Goal: Transaction & Acquisition: Purchase product/service

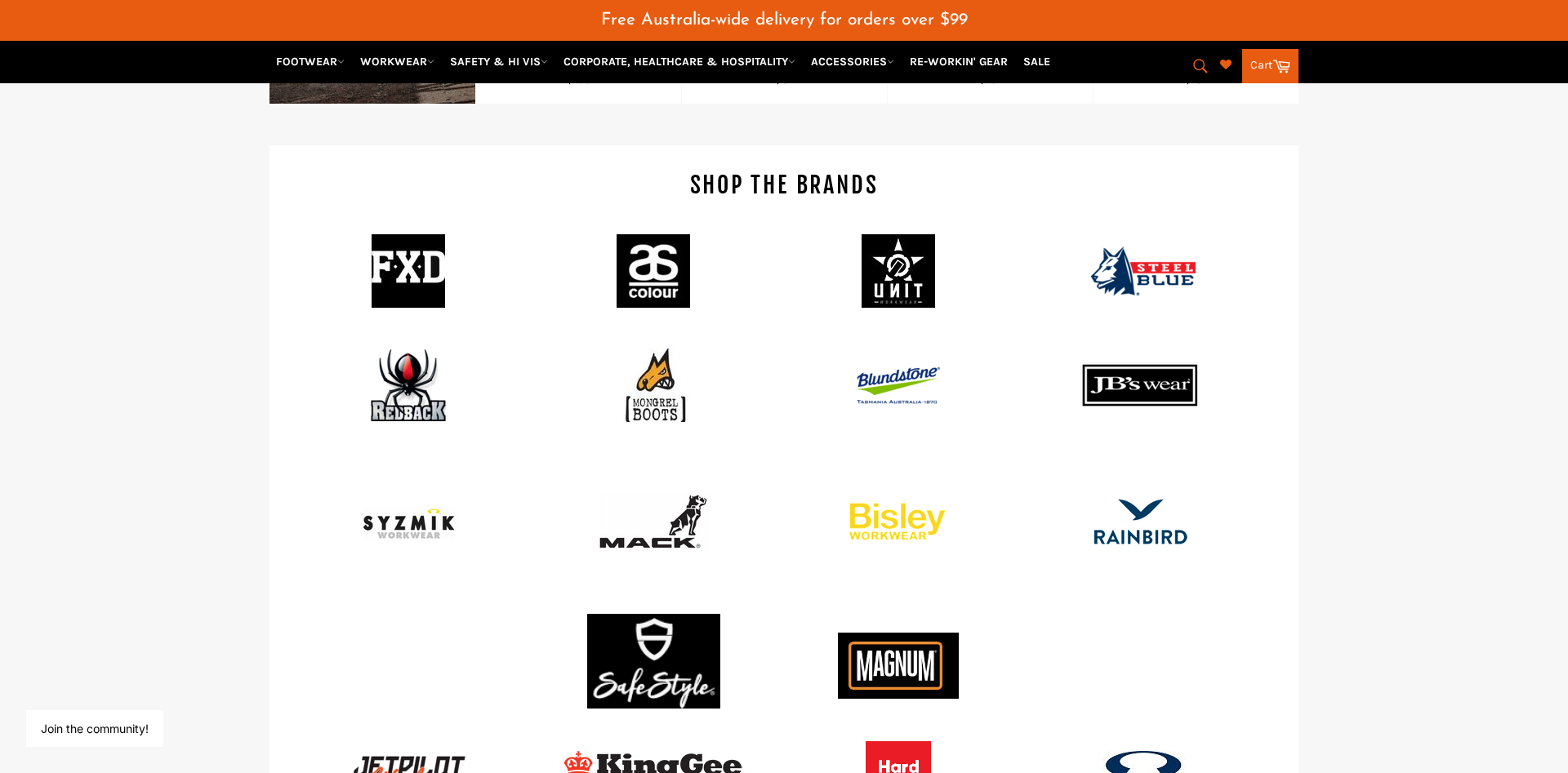
scroll to position [1789, 0]
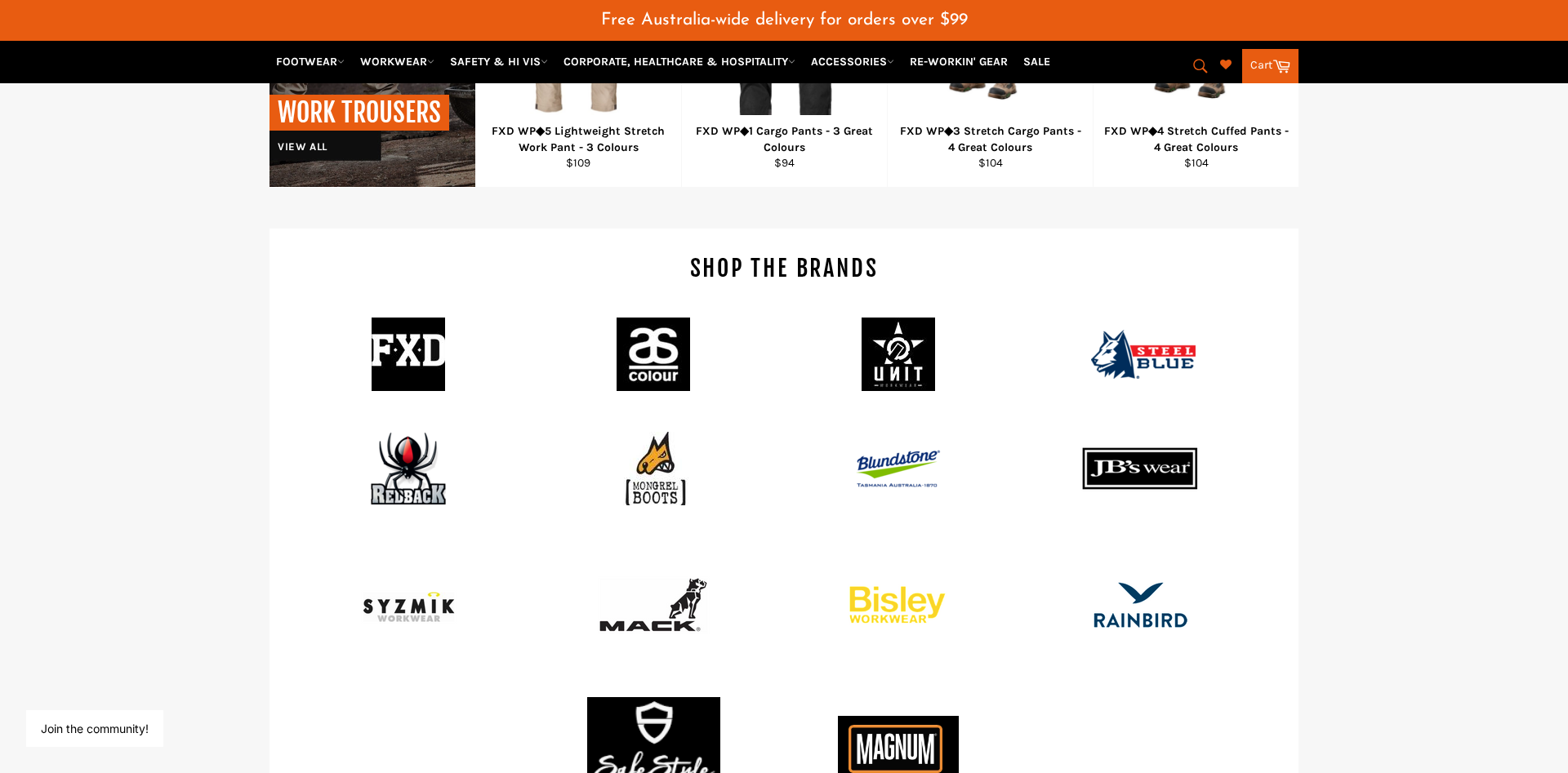
click at [1205, 60] on icon "submit" at bounding box center [1201, 66] width 18 height 18
click at [1141, 66] on input "Search" at bounding box center [1134, 67] width 204 height 31
type input "dnc"
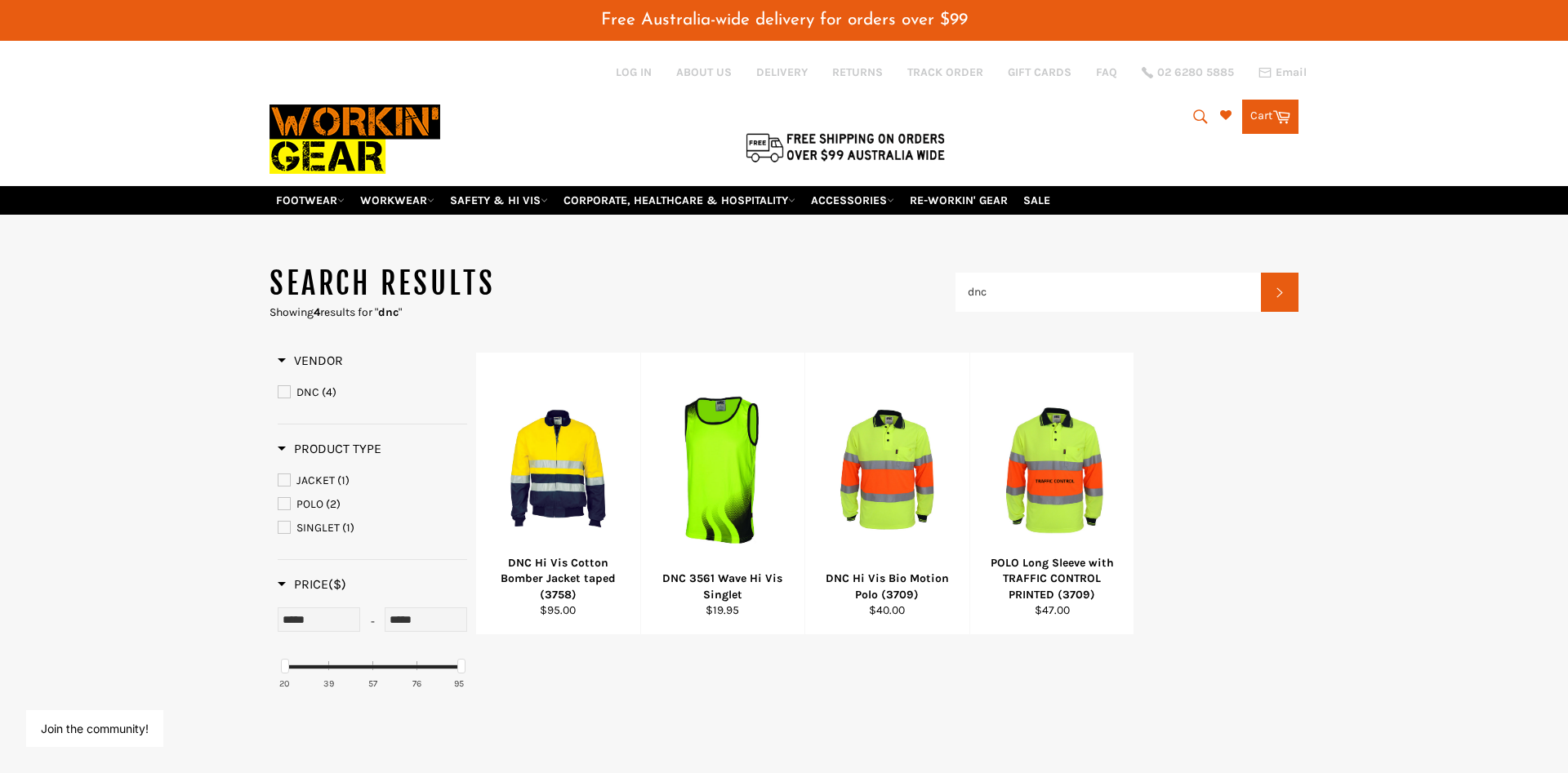
click at [1192, 126] on icon "submit" at bounding box center [1201, 117] width 18 height 18
click at [1194, 123] on icon "submit" at bounding box center [1200, 116] width 14 height 14
drag, startPoint x: 1129, startPoint y: 338, endPoint x: 880, endPoint y: 329, distance: 249.2
click at [956, 312] on input "dnc" at bounding box center [1109, 292] width 306 height 39
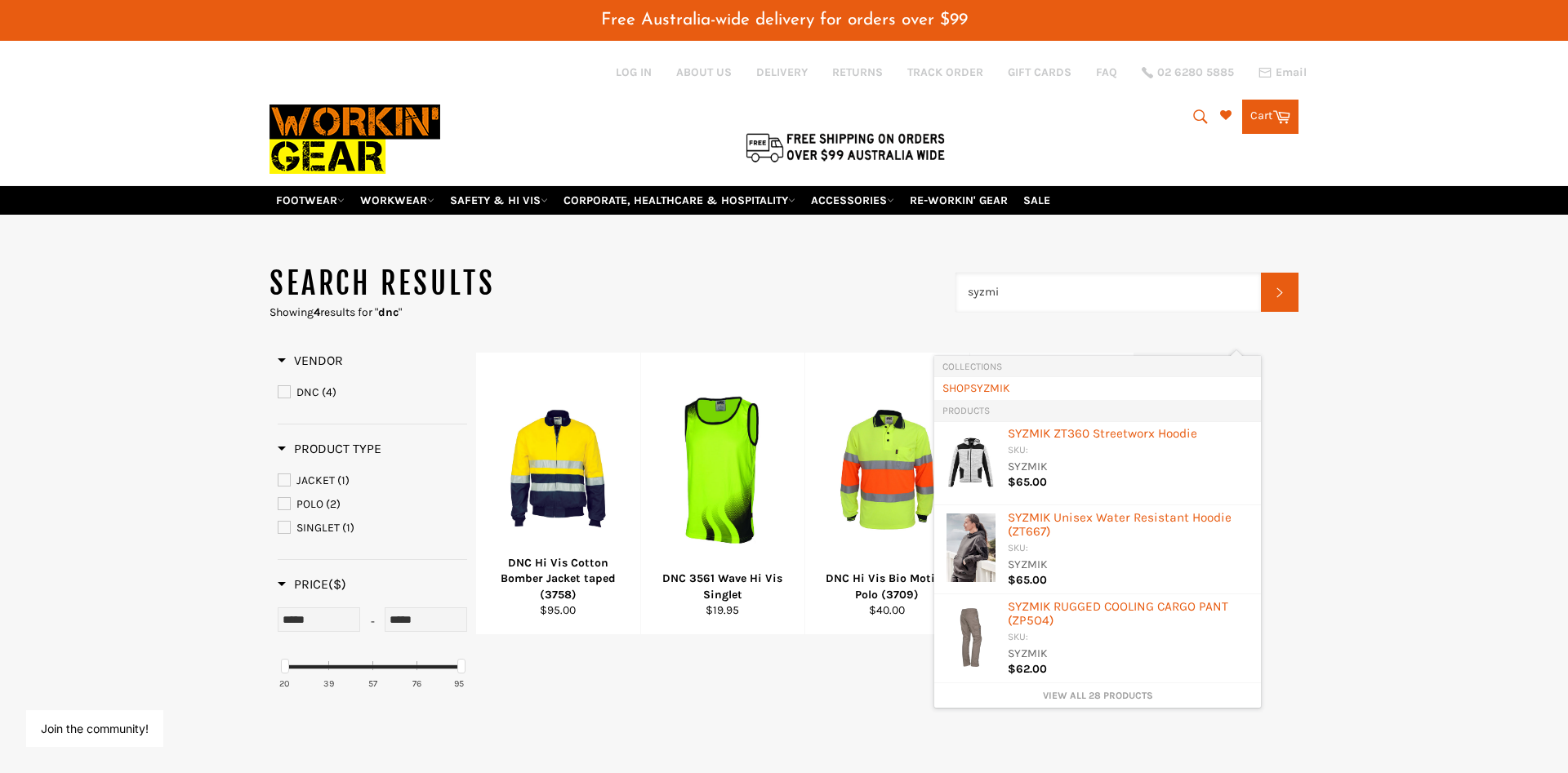
type input "syzmik"
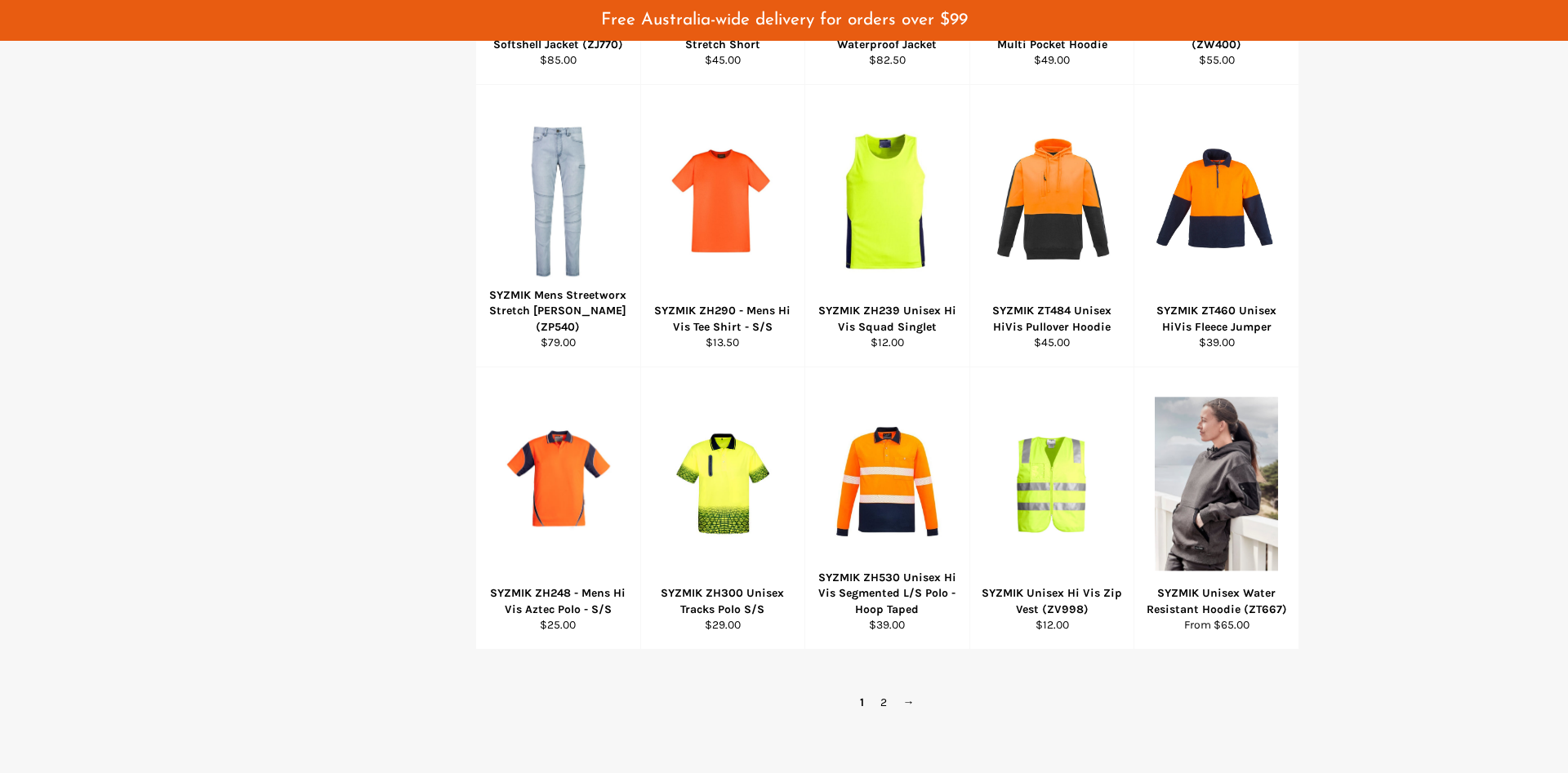
scroll to position [873, 0]
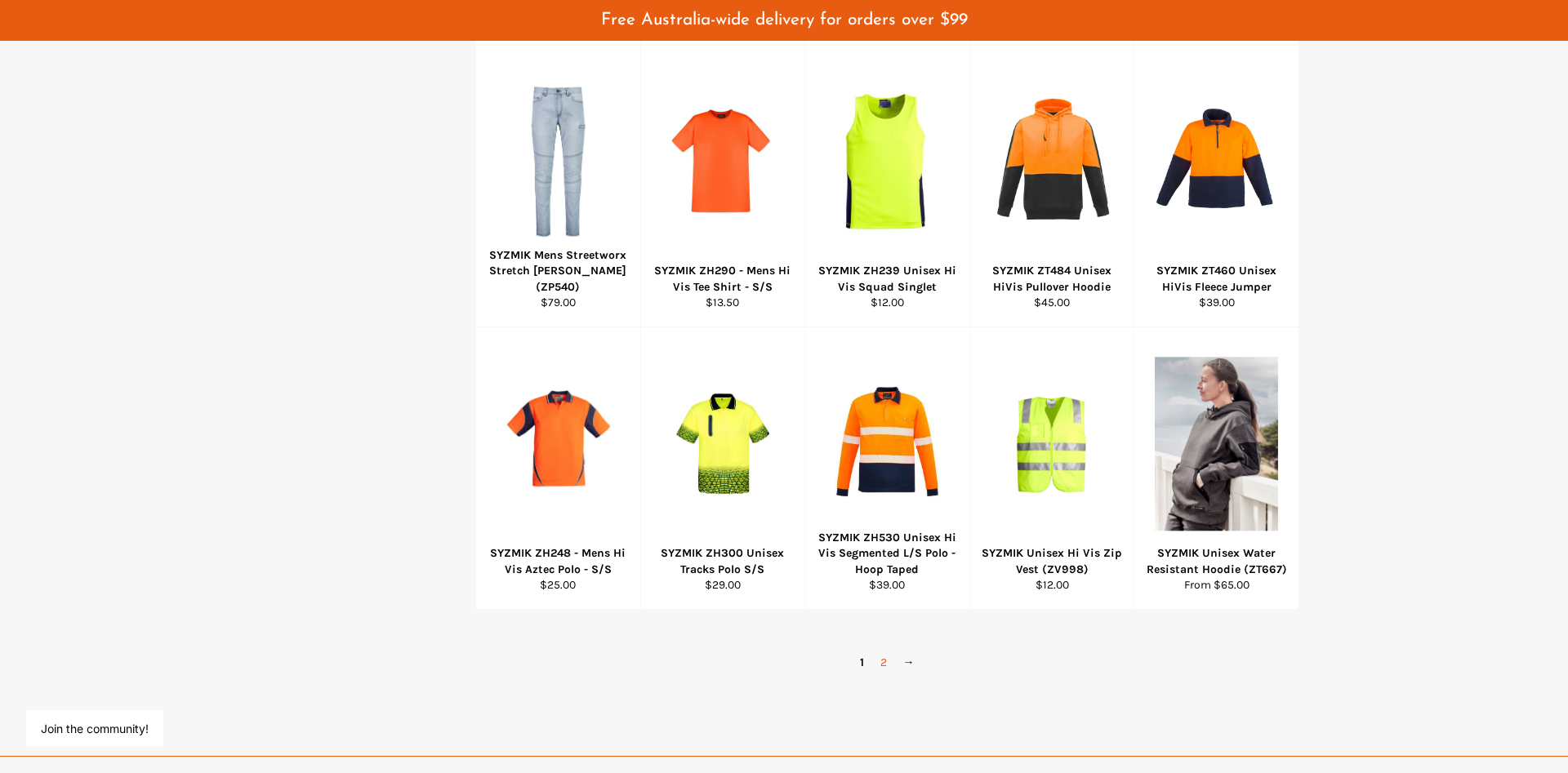
click at [893, 674] on link "2" at bounding box center [883, 663] width 23 height 24
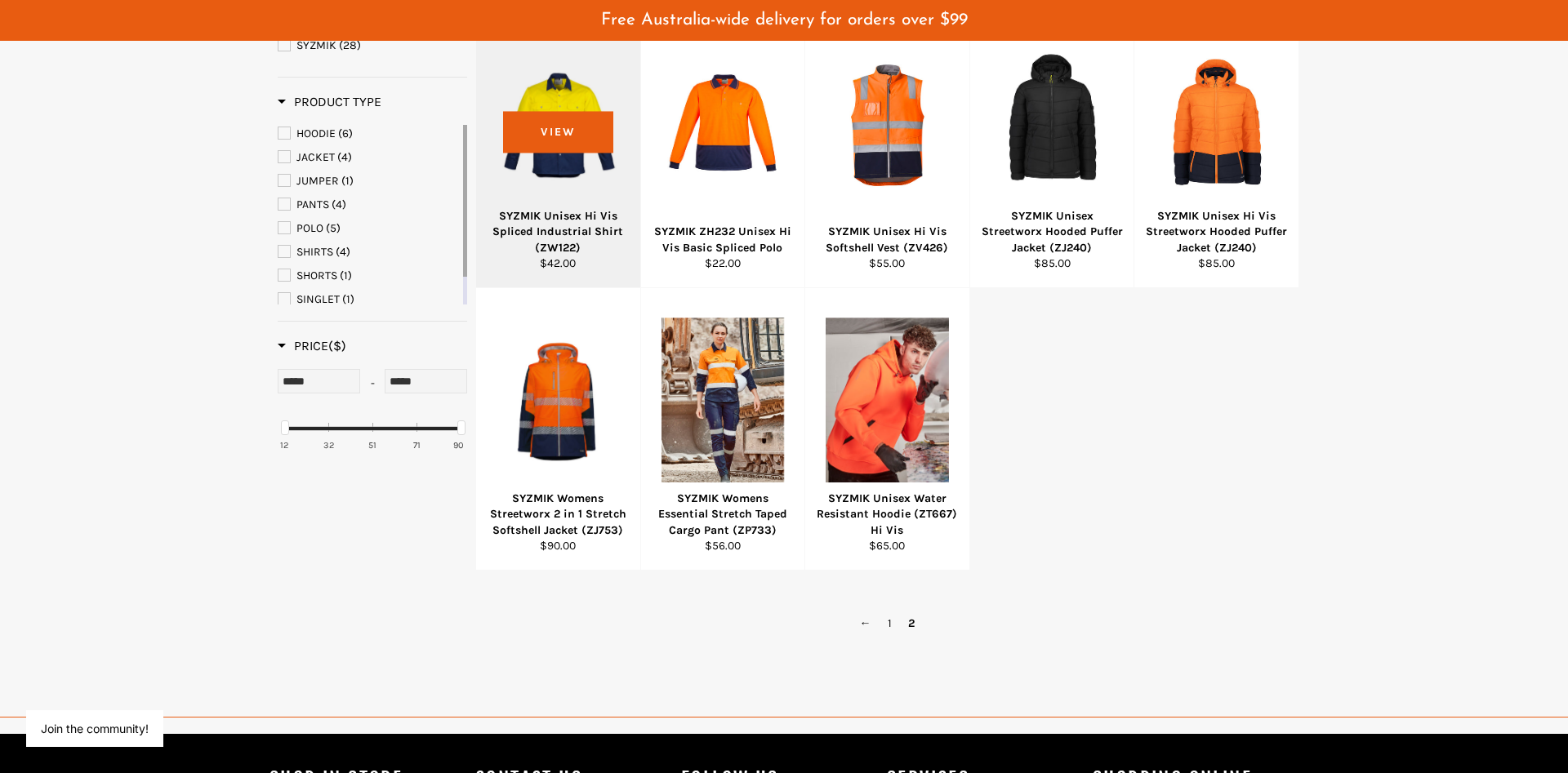
scroll to position [346, 0]
